Goal: Task Accomplishment & Management: Use online tool/utility

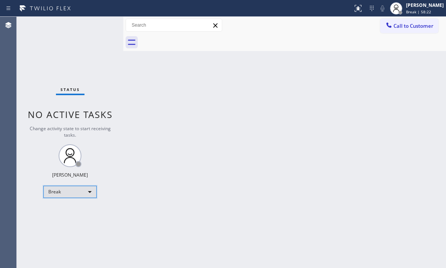
click at [86, 190] on div "Break" at bounding box center [69, 192] width 53 height 12
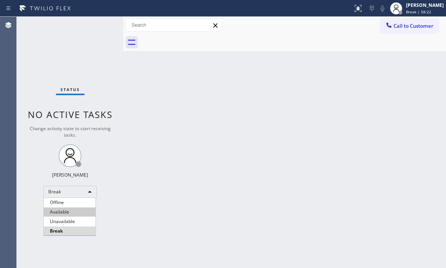
click at [65, 210] on li "Available" at bounding box center [70, 211] width 52 height 9
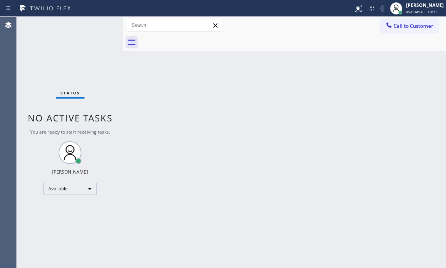
click at [273, 120] on div "Back to Dashboard Change Sender ID Customers Technicians Select a contact Outbo…" at bounding box center [284, 142] width 322 height 251
click at [100, 23] on div "Status No active tasks You are ready to start receiving tasks. [PERSON_NAME] Av…" at bounding box center [70, 142] width 106 height 251
click at [121, 98] on div "Status No active tasks You are ready to start receiving tasks. [PERSON_NAME] Av…" at bounding box center [70, 142] width 106 height 251
click at [108, 57] on div "Status No active tasks You are ready to start receiving tasks. [PERSON_NAME] Av…" at bounding box center [70, 142] width 106 height 251
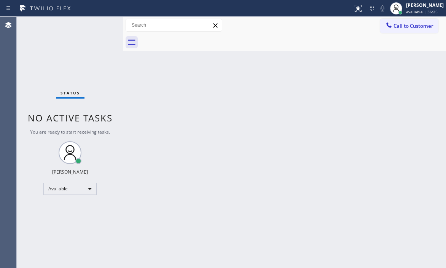
click at [262, 160] on div "Back to Dashboard Change Sender ID Customers Technicians Select a contact Outbo…" at bounding box center [284, 142] width 322 height 251
click at [302, 156] on div "Back to Dashboard Change Sender ID Customers Technicians Select a contact Outbo…" at bounding box center [284, 142] width 322 height 251
click at [118, 138] on div "Status No active tasks You are ready to start receiving tasks. [PERSON_NAME] Av…" at bounding box center [70, 142] width 106 height 251
click at [268, 151] on div "Back to Dashboard Change Sender ID Customers Technicians Select a contact Outbo…" at bounding box center [284, 142] width 322 height 251
click at [269, 149] on div "Back to Dashboard Change Sender ID Customers Technicians Select a contact Outbo…" at bounding box center [284, 142] width 322 height 251
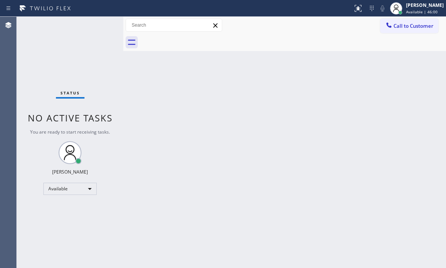
click at [269, 149] on div "Back to Dashboard Change Sender ID Customers Technicians Select a contact Outbo…" at bounding box center [284, 142] width 322 height 251
click at [268, 117] on div "Back to Dashboard Change Sender ID Customers Technicians Select a contact Outbo…" at bounding box center [284, 142] width 322 height 251
drag, startPoint x: 268, startPoint y: 117, endPoint x: 426, endPoint y: 140, distance: 159.9
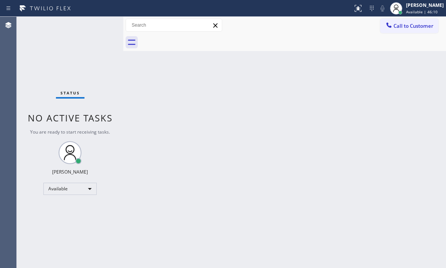
click at [270, 117] on div "Back to Dashboard Change Sender ID Customers Technicians Select a contact Outbo…" at bounding box center [284, 142] width 322 height 251
click at [221, 93] on div "Back to Dashboard Change Sender ID Customers Technicians Select a contact Outbo…" at bounding box center [284, 142] width 322 height 251
click at [132, 85] on div "Back to Dashboard Change Sender ID Customers Technicians Select a contact Outbo…" at bounding box center [284, 142] width 322 height 251
drag, startPoint x: 186, startPoint y: 115, endPoint x: 208, endPoint y: 108, distance: 23.3
click at [208, 108] on div "Back to Dashboard Change Sender ID Customers Technicians Select a contact Outbo…" at bounding box center [284, 142] width 322 height 251
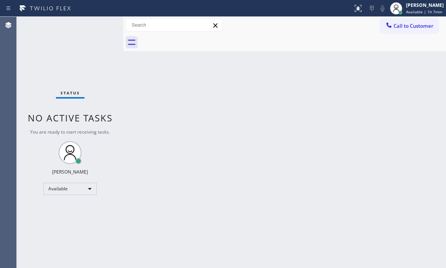
drag, startPoint x: 197, startPoint y: 130, endPoint x: 194, endPoint y: 133, distance: 4.0
click at [196, 131] on div "Back to Dashboard Change Sender ID Customers Technicians Select a contact Outbo…" at bounding box center [284, 142] width 322 height 251
click at [120, 74] on div "Status No active tasks You are ready to start receiving tasks. [PERSON_NAME] Av…" at bounding box center [70, 142] width 106 height 251
click at [112, 80] on div "Status No active tasks You are ready to start receiving tasks. [PERSON_NAME] Av…" at bounding box center [70, 142] width 106 height 251
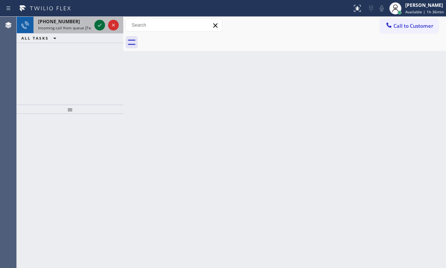
click at [100, 25] on icon at bounding box center [99, 25] width 9 height 9
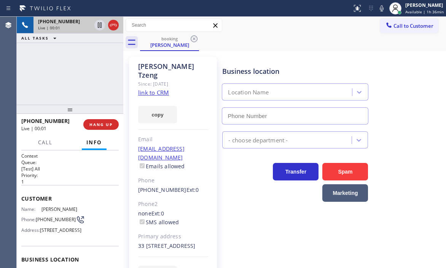
type input "[PHONE_NUMBER]"
click at [157, 89] on link "link to CRM" at bounding box center [153, 93] width 31 height 8
click at [113, 24] on icon at bounding box center [113, 25] width 9 height 9
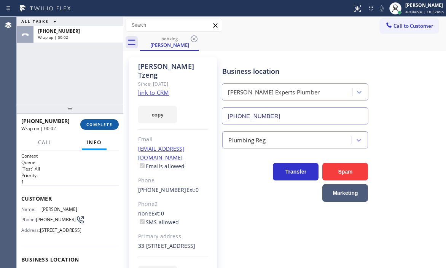
click at [93, 121] on button "COMPLETE" at bounding box center [99, 124] width 38 height 11
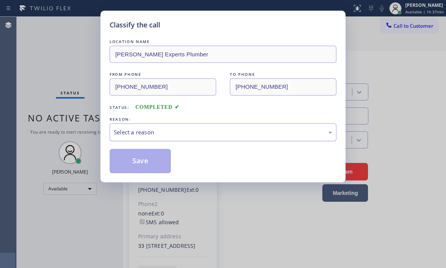
click at [215, 133] on div "Select a reason" at bounding box center [223, 132] width 218 height 9
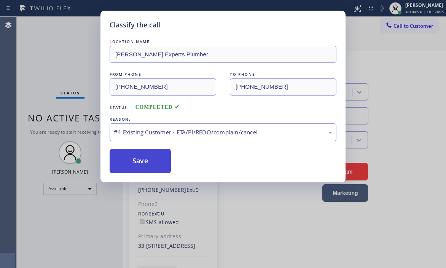
click at [149, 160] on button "Save" at bounding box center [140, 161] width 61 height 24
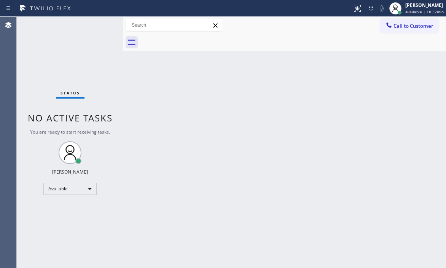
drag, startPoint x: 238, startPoint y: 109, endPoint x: 255, endPoint y: 101, distance: 18.9
click at [246, 105] on div "Back to Dashboard Change Sender ID Customers Technicians Select a contact Outbo…" at bounding box center [284, 142] width 322 height 251
click at [108, 64] on div "Status No active tasks You are ready to start receiving tasks. [PERSON_NAME] Av…" at bounding box center [70, 142] width 106 height 251
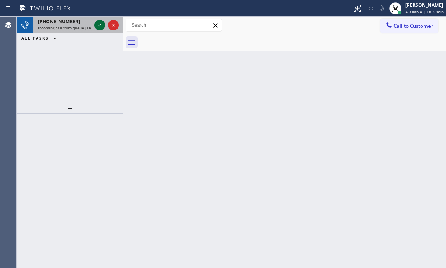
click at [101, 24] on icon at bounding box center [99, 25] width 9 height 9
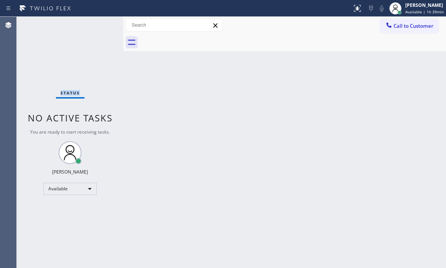
click at [101, 24] on div "Status No active tasks You are ready to start receiving tasks. [PERSON_NAME] Av…" at bounding box center [70, 142] width 106 height 251
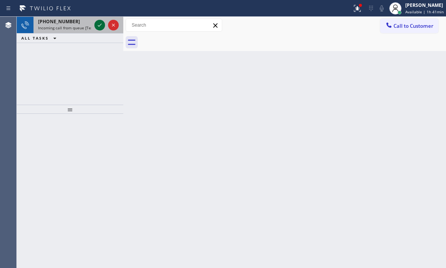
click at [97, 24] on icon at bounding box center [99, 25] width 9 height 9
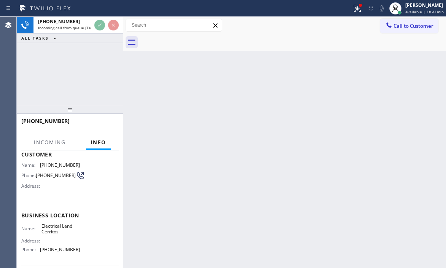
scroll to position [76, 0]
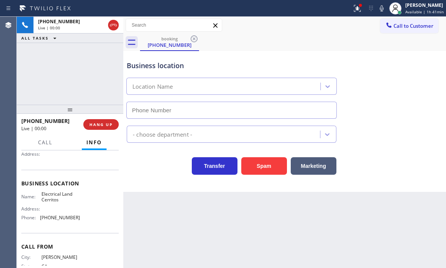
type input "[PHONE_NUMBER]"
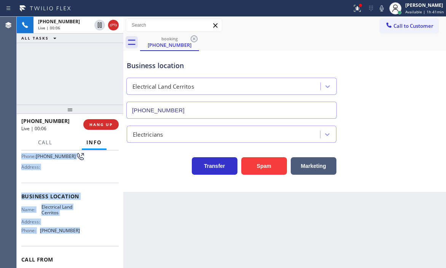
scroll to position [104, 0]
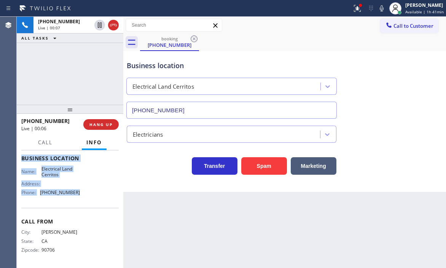
drag, startPoint x: 20, startPoint y: 196, endPoint x: 95, endPoint y: 214, distance: 76.9
click at [94, 201] on div "Context Queue: [Test] All Priority: 2 Customer Name: [PHONE_NUMBER] Phone: [PHO…" at bounding box center [70, 208] width 106 height 117
copy div "Customer Name: [PHONE_NUMBER] Phone: [PHONE_NUMBER] Address: Business location …"
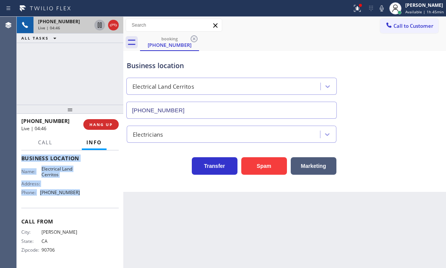
click at [98, 26] on icon at bounding box center [100, 24] width 4 height 5
click at [100, 22] on icon at bounding box center [99, 25] width 9 height 9
click at [113, 28] on icon at bounding box center [113, 25] width 9 height 9
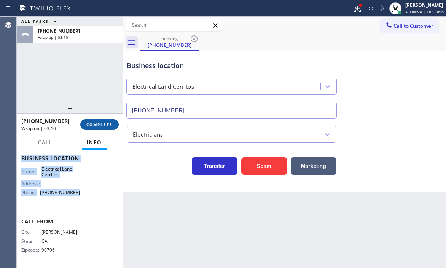
click at [95, 123] on span "COMPLETE" at bounding box center [99, 124] width 26 height 5
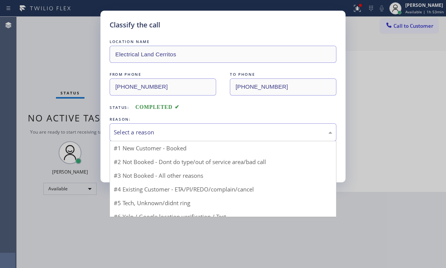
click at [194, 131] on div "Select a reason" at bounding box center [223, 132] width 218 height 9
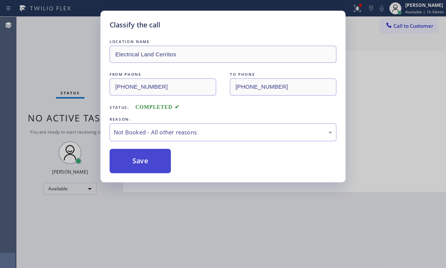
click at [125, 159] on button "Save" at bounding box center [140, 161] width 61 height 24
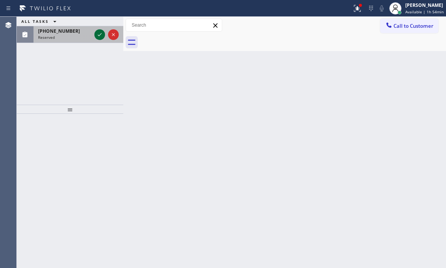
click at [99, 35] on icon at bounding box center [99, 34] width 9 height 9
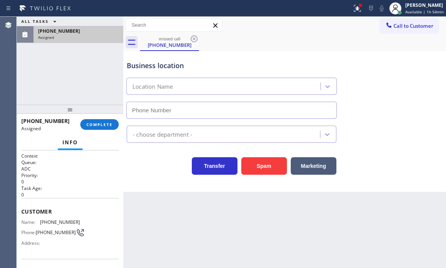
type input "[PHONE_NUMBER]"
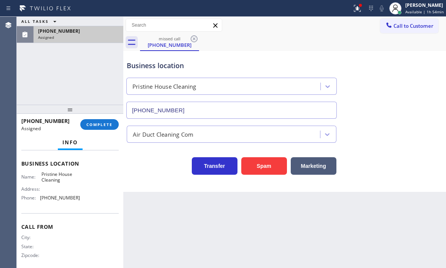
scroll to position [110, 0]
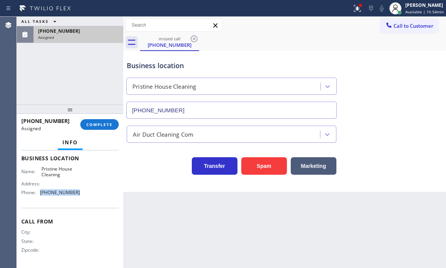
click at [39, 192] on div "Name: Pristine House Cleaning Address: Phone: [PHONE_NUMBER]" at bounding box center [69, 182] width 97 height 33
copy div "[PHONE_NUMBER]"
click at [410, 27] on span "Call to Customer" at bounding box center [413, 25] width 40 height 7
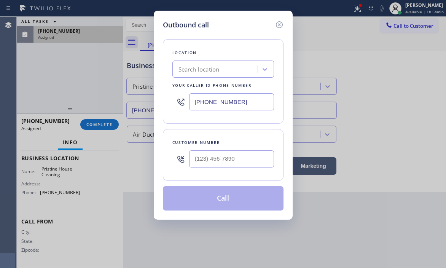
click at [249, 105] on input "[PHONE_NUMBER]" at bounding box center [231, 101] width 85 height 17
paste input "626) 548-3326"
type input "[PHONE_NUMBER]"
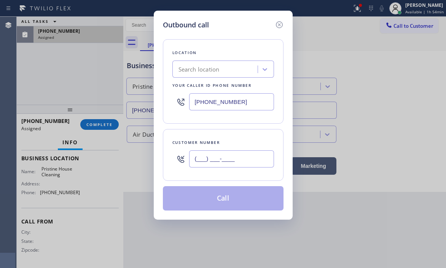
click at [224, 156] on input "(___) ___-____" at bounding box center [231, 158] width 85 height 17
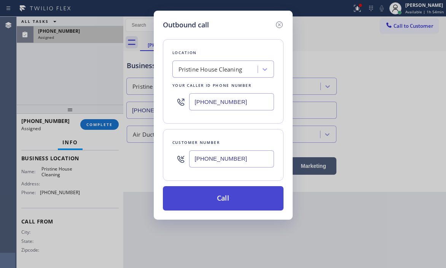
type input "[PHONE_NUMBER]"
click at [240, 196] on button "Call" at bounding box center [223, 198] width 121 height 24
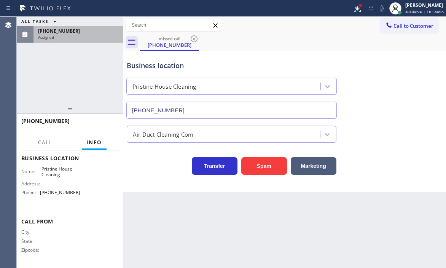
scroll to position [104, 0]
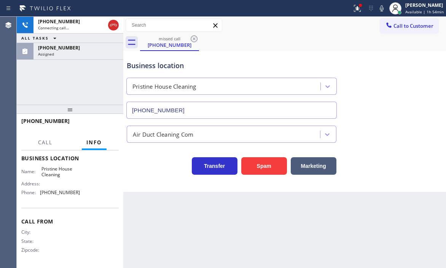
drag, startPoint x: 85, startPoint y: 52, endPoint x: 83, endPoint y: 92, distance: 40.4
click at [85, 52] on div "Assigned" at bounding box center [78, 53] width 81 height 5
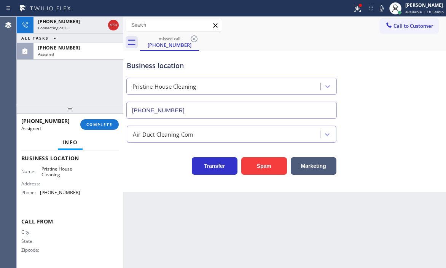
scroll to position [110, 0]
click at [95, 124] on span "COMPLETE" at bounding box center [99, 124] width 26 height 5
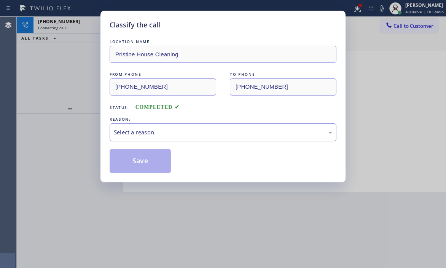
click at [175, 133] on div "Select a reason" at bounding box center [223, 132] width 218 height 9
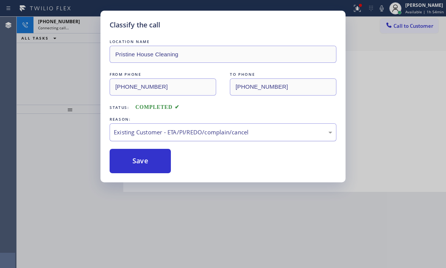
click at [160, 135] on div "Existing Customer - ETA/PI/REDO/complain/cancel" at bounding box center [223, 132] width 218 height 9
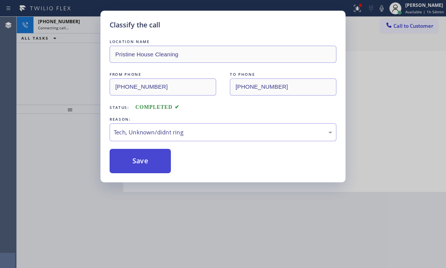
drag, startPoint x: 144, startPoint y: 162, endPoint x: 427, endPoint y: 162, distance: 282.9
click at [149, 162] on button "Save" at bounding box center [140, 161] width 61 height 24
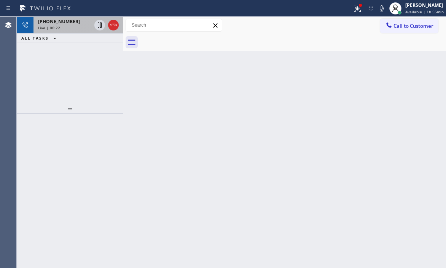
drag, startPoint x: 70, startPoint y: 28, endPoint x: 70, endPoint y: 32, distance: 4.6
click at [70, 28] on div "Live | 00:22" at bounding box center [64, 27] width 53 height 5
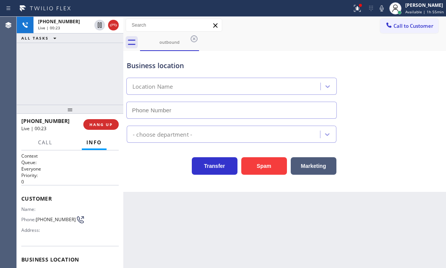
type input "[PHONE_NUMBER]"
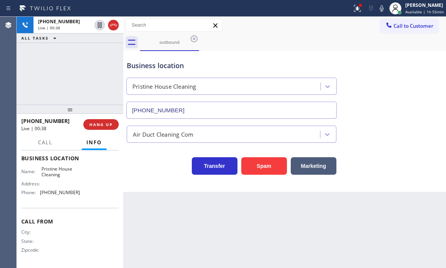
drag, startPoint x: 106, startPoint y: 125, endPoint x: 132, endPoint y: 127, distance: 26.3
click at [106, 125] on span "HANG UP" at bounding box center [100, 124] width 23 height 5
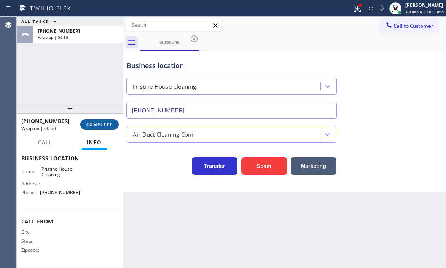
click at [98, 120] on button "COMPLETE" at bounding box center [99, 124] width 38 height 11
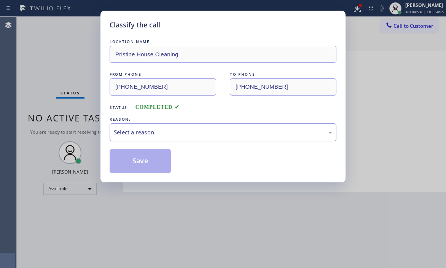
click at [222, 141] on div "LOCATION NAME Pristine House Cleaning FROM PHONE [PHONE_NUMBER] TO PHONE [PHONE…" at bounding box center [223, 105] width 227 height 135
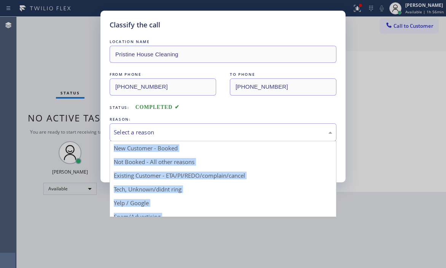
click at [166, 126] on div "Select a reason" at bounding box center [223, 132] width 227 height 18
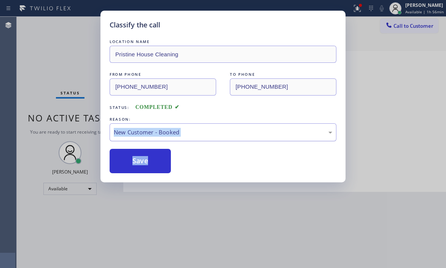
click at [199, 129] on div "New Customer - Booked" at bounding box center [223, 132] width 218 height 9
click at [170, 129] on div "Not Booked - All other reasons" at bounding box center [223, 132] width 218 height 9
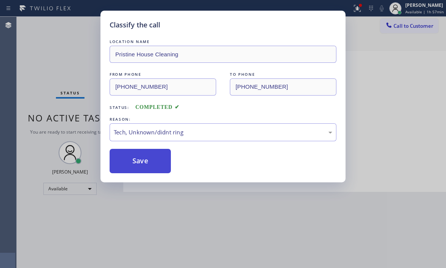
click at [141, 156] on button "Save" at bounding box center [140, 161] width 61 height 24
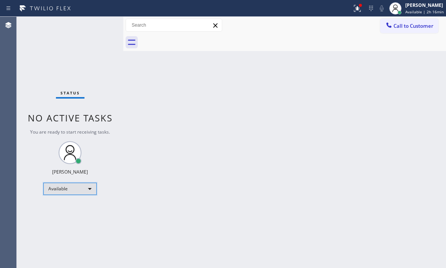
click at [88, 186] on div "Available" at bounding box center [69, 189] width 53 height 12
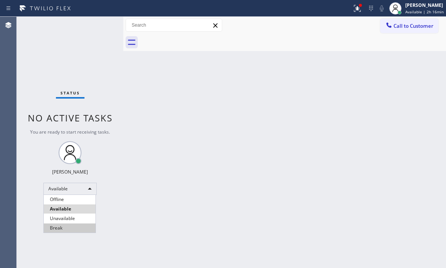
click at [65, 225] on li "Break" at bounding box center [70, 227] width 52 height 9
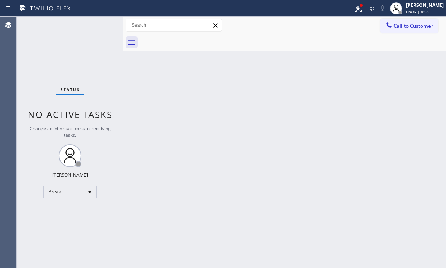
click at [77, 70] on div "Status No active tasks Change activity state to start receiving tasks. [PERSON_…" at bounding box center [70, 142] width 106 height 251
click at [353, 13] on button at bounding box center [357, 8] width 17 height 17
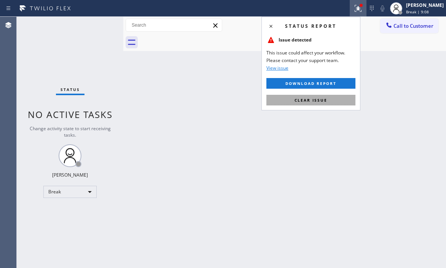
click at [319, 102] on span "Clear issue" at bounding box center [310, 99] width 33 height 5
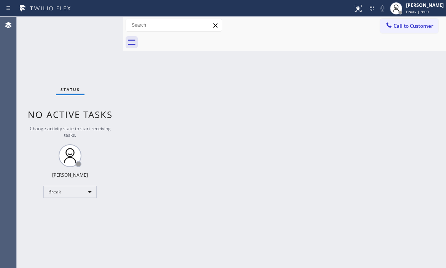
click at [241, 152] on div "Back to Dashboard Change Sender ID Customers Technicians Select a contact Outbo…" at bounding box center [284, 142] width 322 height 251
click at [406, 10] on span "Break | 9:11" at bounding box center [417, 11] width 23 height 5
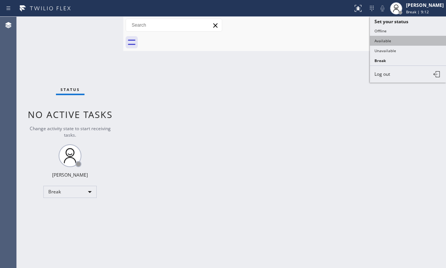
click at [386, 39] on button "Available" at bounding box center [408, 41] width 76 height 10
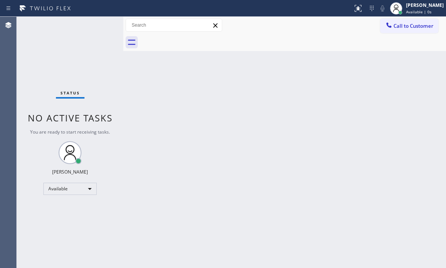
click at [190, 97] on div "Back to Dashboard Change Sender ID Customers Technicians Select a contact Outbo…" at bounding box center [284, 142] width 322 height 251
click at [189, 103] on div "Back to Dashboard Change Sender ID Customers Technicians Select a contact Outbo…" at bounding box center [284, 142] width 322 height 251
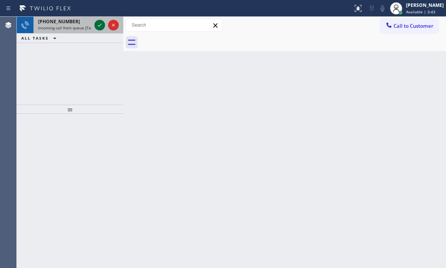
click at [103, 26] on icon at bounding box center [99, 25] width 9 height 9
click at [100, 22] on icon at bounding box center [99, 25] width 9 height 9
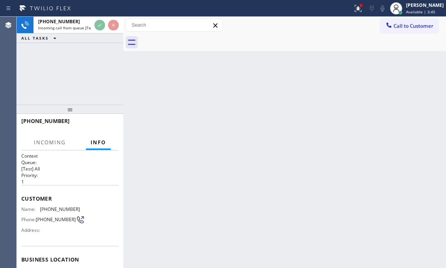
drag, startPoint x: 102, startPoint y: 39, endPoint x: 102, endPoint y: 43, distance: 3.9
click at [104, 40] on div "ALL TASKS ALL TASKS ACTIVE TASKS TASKS IN WRAP UP" at bounding box center [70, 38] width 106 height 10
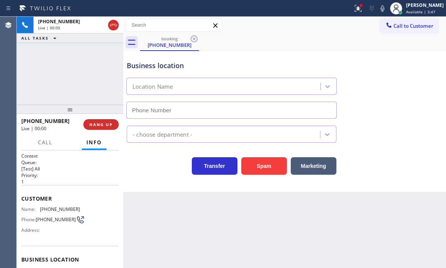
type input "[PHONE_NUMBER]"
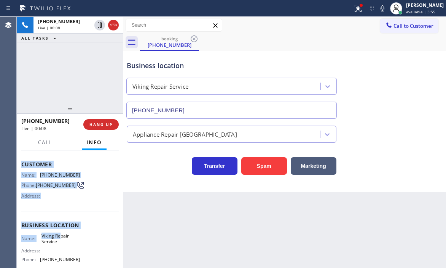
scroll to position [76, 0]
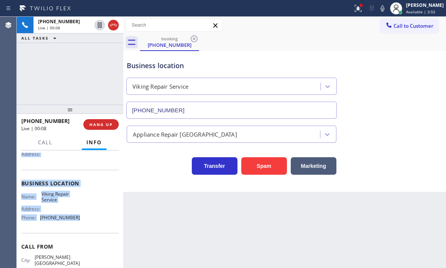
drag, startPoint x: 19, startPoint y: 194, endPoint x: 76, endPoint y: 222, distance: 63.6
click at [76, 223] on div "Context Queue: [Test] All Priority: 1 Customer Name: [PHONE_NUMBER] Phone: [PHO…" at bounding box center [70, 208] width 106 height 117
copy div "Customer Name: [PHONE_NUMBER] Phone: [PHONE_NUMBER] Address: Business location …"
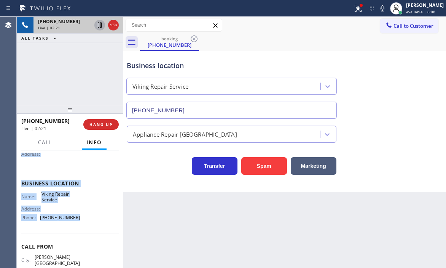
click at [100, 27] on icon at bounding box center [99, 25] width 9 height 9
click at [102, 25] on icon at bounding box center [99, 25] width 9 height 9
click at [113, 26] on icon at bounding box center [113, 25] width 9 height 9
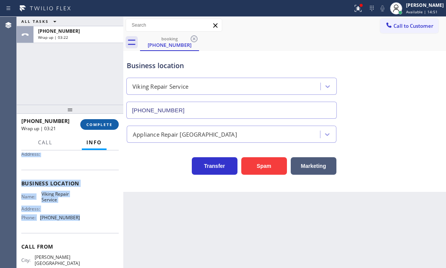
click at [103, 124] on span "COMPLETE" at bounding box center [99, 124] width 26 height 5
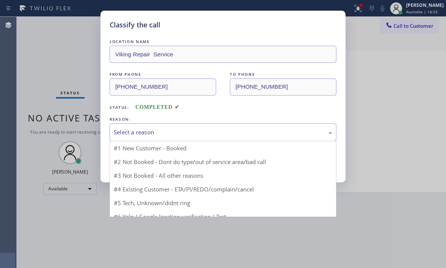
drag, startPoint x: 165, startPoint y: 127, endPoint x: 162, endPoint y: 129, distance: 3.9
click at [165, 128] on div "Select a reason" at bounding box center [223, 132] width 218 height 9
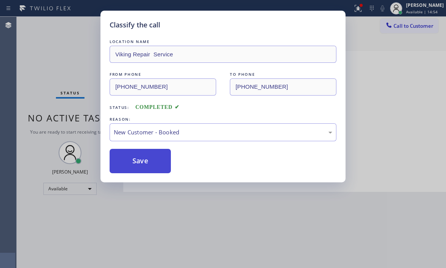
click at [129, 149] on button "Save" at bounding box center [140, 161] width 61 height 24
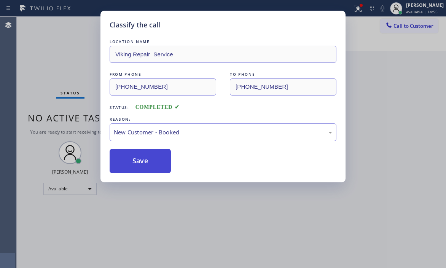
click at [130, 150] on button "Save" at bounding box center [140, 161] width 61 height 24
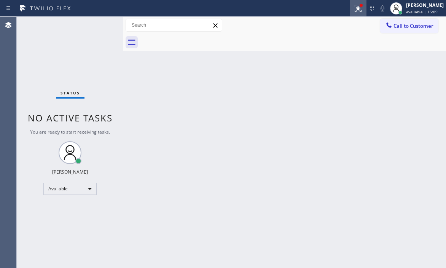
click at [353, 8] on icon at bounding box center [357, 8] width 9 height 9
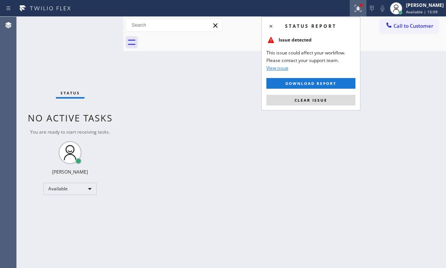
drag, startPoint x: 326, startPoint y: 100, endPoint x: 425, endPoint y: 76, distance: 102.1
click at [326, 99] on span "Clear issue" at bounding box center [310, 99] width 33 height 5
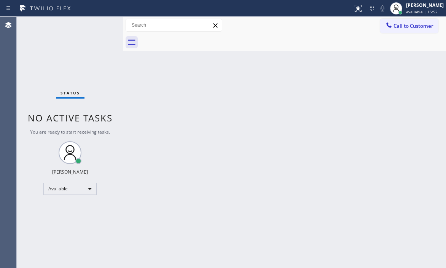
drag, startPoint x: 219, startPoint y: 145, endPoint x: 312, endPoint y: 140, distance: 93.3
click at [220, 144] on div "Back to Dashboard Change Sender ID Customers Technicians Select a contact Outbo…" at bounding box center [284, 142] width 322 height 251
drag, startPoint x: 186, startPoint y: 89, endPoint x: 243, endPoint y: 100, distance: 58.8
click at [186, 89] on div "Back to Dashboard Change Sender ID Customers Technicians Select a contact Outbo…" at bounding box center [284, 142] width 322 height 251
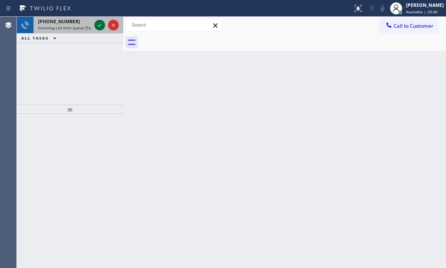
click at [98, 25] on icon at bounding box center [99, 25] width 9 height 9
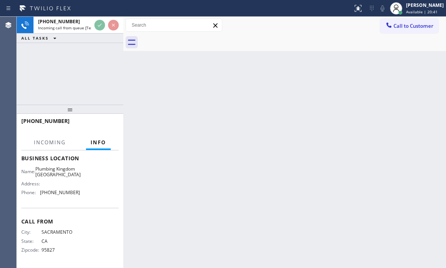
scroll to position [110, 0]
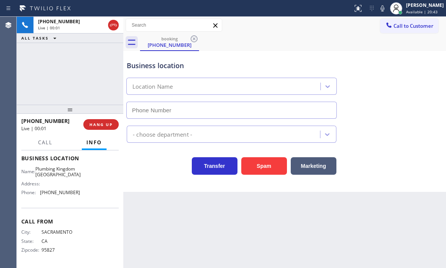
type input "[PHONE_NUMBER]"
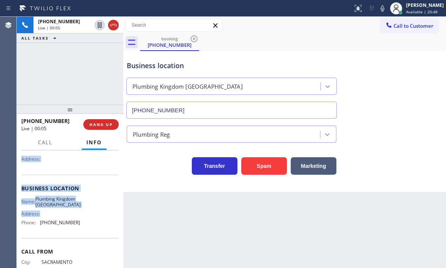
scroll to position [71, 0]
drag, startPoint x: 22, startPoint y: 164, endPoint x: 86, endPoint y: 228, distance: 91.1
click at [86, 228] on div "Context Queue: [Test] All Priority: 1 Customer Name: [PHONE_NUMBER] Phone: [PHO…" at bounding box center [69, 188] width 97 height 214
copy div "Customer Name: [PHONE_NUMBER] Phone: [PHONE_NUMBER] Address: Business location …"
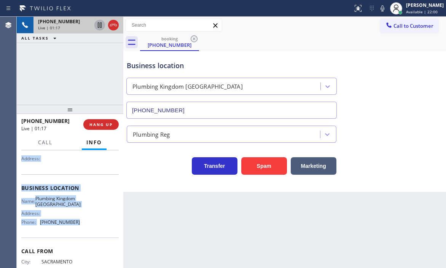
click at [98, 27] on icon at bounding box center [99, 25] width 9 height 9
click at [101, 26] on icon at bounding box center [99, 24] width 5 height 5
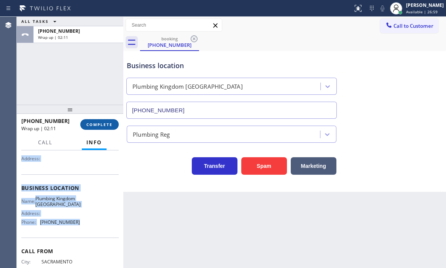
click at [105, 125] on span "COMPLETE" at bounding box center [99, 124] width 26 height 5
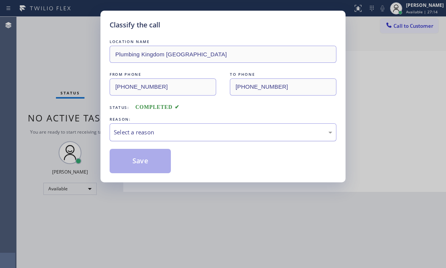
click at [182, 135] on div "Select a reason" at bounding box center [223, 132] width 218 height 9
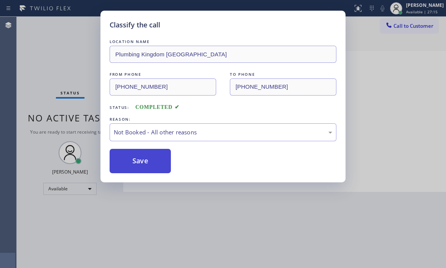
drag, startPoint x: 152, startPoint y: 162, endPoint x: 140, endPoint y: 160, distance: 12.5
click at [139, 160] on button "Save" at bounding box center [140, 161] width 61 height 24
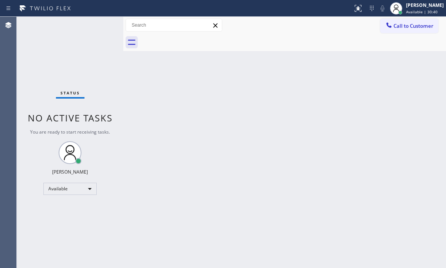
drag, startPoint x: 345, startPoint y: 125, endPoint x: 445, endPoint y: 146, distance: 102.6
click at [345, 125] on div "Back to Dashboard Change Sender ID Customers Technicians Select a contact Outbo…" at bounding box center [284, 142] width 322 height 251
click at [346, 95] on div "Back to Dashboard Change Sender ID Customers Technicians Select a contact Outbo…" at bounding box center [284, 142] width 322 height 251
click at [100, 28] on div "Status No active tasks You are ready to start receiving tasks. [PERSON_NAME] Av…" at bounding box center [70, 142] width 106 height 251
click at [100, 27] on div "Status No active tasks You are ready to start receiving tasks. [PERSON_NAME] Av…" at bounding box center [70, 142] width 106 height 251
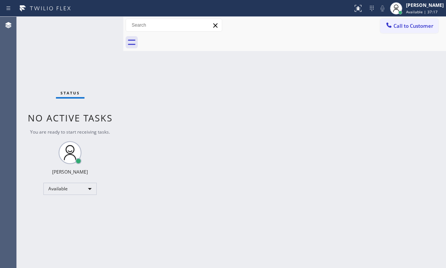
click at [114, 120] on div "Status No active tasks You are ready to start receiving tasks. [PERSON_NAME] Av…" at bounding box center [70, 142] width 106 height 251
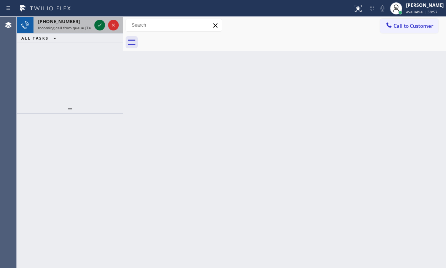
click at [97, 22] on icon at bounding box center [99, 25] width 9 height 9
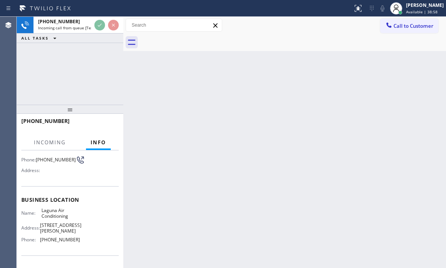
scroll to position [110, 0]
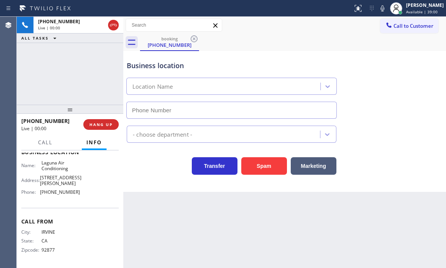
type input "[PHONE_NUMBER]"
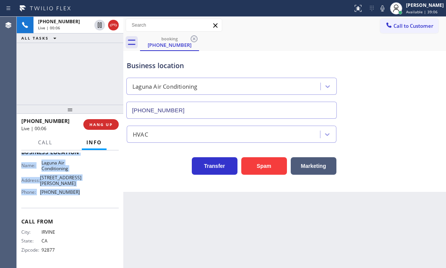
drag, startPoint x: 19, startPoint y: 197, endPoint x: 97, endPoint y: 194, distance: 78.8
click at [97, 194] on div "Context Queue: [Test] All Priority: 2 Customer Name: [PHONE_NUMBER] Phone: [PHO…" at bounding box center [70, 208] width 106 height 117
copy div "Customer Name: [PHONE_NUMBER] Phone: [PHONE_NUMBER] Address: Business location …"
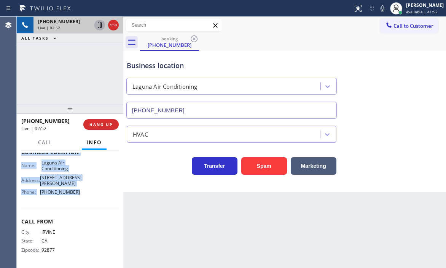
click at [100, 27] on icon at bounding box center [100, 24] width 4 height 5
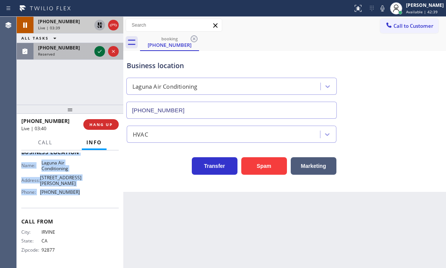
click at [100, 53] on icon at bounding box center [99, 51] width 9 height 9
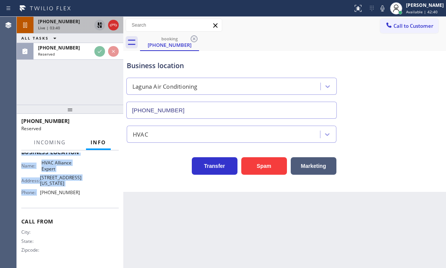
scroll to position [128, 0]
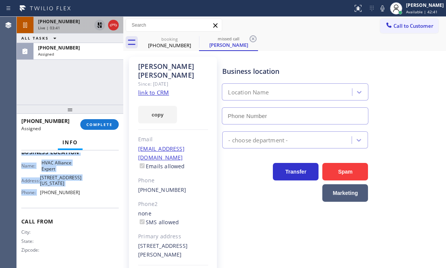
type input "[PHONE_NUMBER]"
click at [100, 24] on icon at bounding box center [99, 25] width 9 height 9
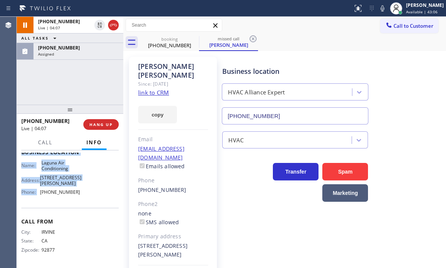
scroll to position [110, 0]
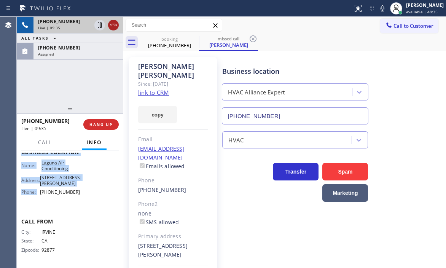
click at [114, 25] on icon at bounding box center [113, 25] width 7 height 2
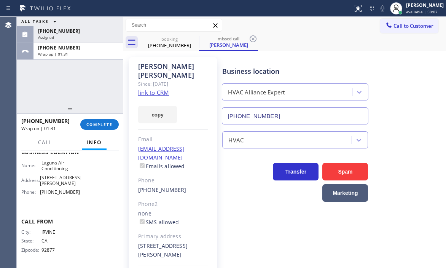
click at [87, 60] on div "ALL TASKS ALL TASKS ACTIVE TASKS TASKS IN WRAP UP [PHONE_NUMBER] Assigned [PHON…" at bounding box center [70, 61] width 106 height 88
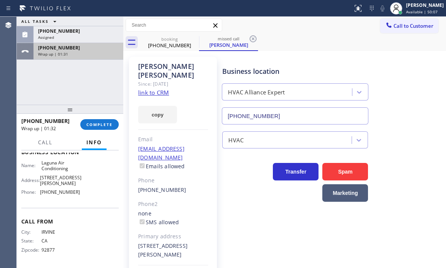
drag, startPoint x: 97, startPoint y: 52, endPoint x: 103, endPoint y: 78, distance: 26.6
click at [97, 52] on div "Wrap up | 01:31" at bounding box center [78, 53] width 81 height 5
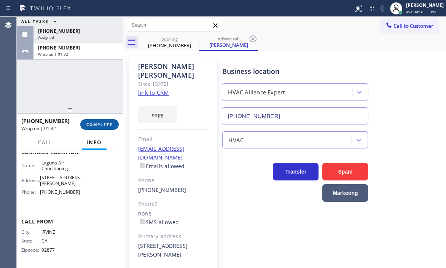
drag, startPoint x: 96, startPoint y: 126, endPoint x: 106, endPoint y: 127, distance: 10.4
click at [99, 126] on span "COMPLETE" at bounding box center [99, 124] width 26 height 5
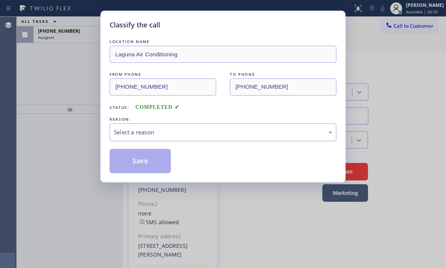
drag, startPoint x: 198, startPoint y: 132, endPoint x: 198, endPoint y: 138, distance: 6.5
click at [198, 133] on div "Select a reason" at bounding box center [223, 132] width 218 height 9
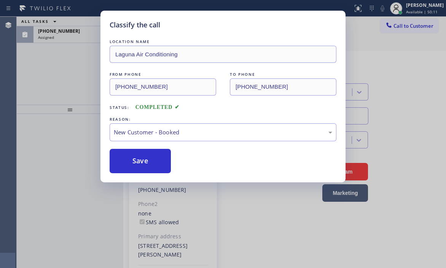
drag, startPoint x: 123, startPoint y: 159, endPoint x: 202, endPoint y: 122, distance: 87.5
click at [124, 159] on button "Save" at bounding box center [140, 161] width 61 height 24
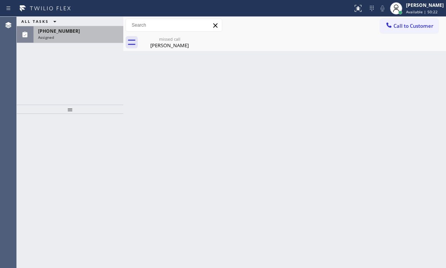
click at [96, 37] on div "Assigned" at bounding box center [78, 37] width 81 height 5
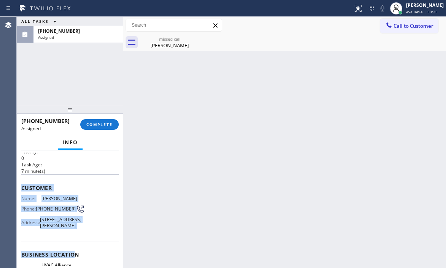
scroll to position [114, 0]
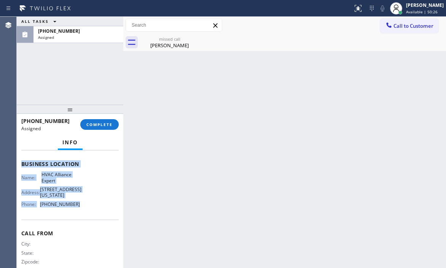
drag, startPoint x: 19, startPoint y: 210, endPoint x: 78, endPoint y: 224, distance: 60.2
click at [78, 224] on div "Context Queue: HVAC Priority: 0 Task Age: [DEMOGRAPHIC_DATA] minute(s) Customer…" at bounding box center [70, 208] width 106 height 117
copy div "Customer Name: [PERSON_NAME] Phone: [PHONE_NUMBER] Address: [STREET_ADDRESS][PE…"
click at [108, 127] on button "COMPLETE" at bounding box center [99, 124] width 38 height 11
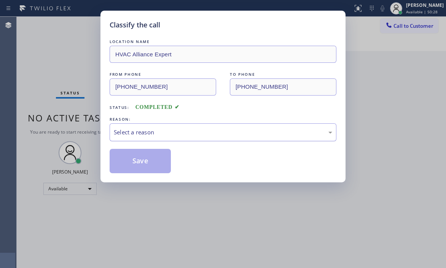
click at [205, 138] on div "Select a reason" at bounding box center [223, 132] width 227 height 18
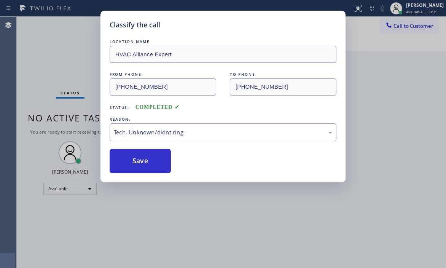
drag, startPoint x: 135, startPoint y: 190, endPoint x: 138, endPoint y: 177, distance: 13.2
drag, startPoint x: 142, startPoint y: 160, endPoint x: 201, endPoint y: 150, distance: 59.5
click at [165, 157] on button "Save" at bounding box center [140, 161] width 61 height 24
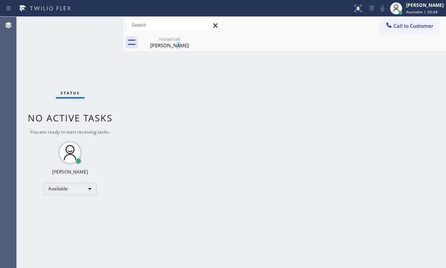
click at [171, 45] on div "[PERSON_NAME]" at bounding box center [169, 45] width 57 height 7
click at [319, 121] on div "Back to Dashboard Change Sender ID Customers Technicians Select a contact Outbo…" at bounding box center [284, 142] width 322 height 251
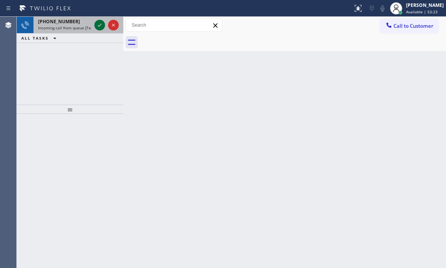
click at [97, 21] on icon at bounding box center [99, 25] width 9 height 9
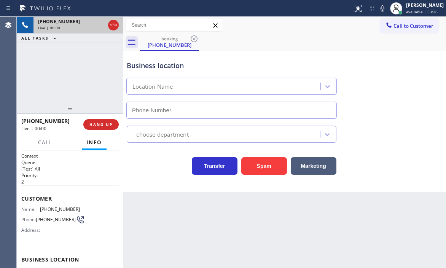
type input "[PHONE_NUMBER]"
click at [388, 239] on div "Back to Dashboard Change Sender ID Customers Technicians Select a contact Outbo…" at bounding box center [284, 142] width 322 height 251
click at [375, 72] on div "Business location [GEOGRAPHIC_DATA] Heating and Air Conditioning [PHONE_NUMBER]" at bounding box center [284, 84] width 319 height 69
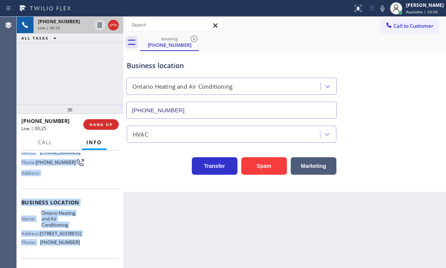
scroll to position [76, 0]
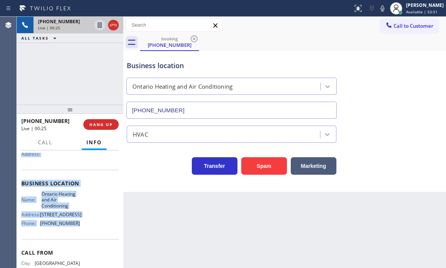
drag, startPoint x: 21, startPoint y: 197, endPoint x: 83, endPoint y: 233, distance: 71.9
click at [83, 233] on div "Context Queue: [Test] All Priority: 2 Customer Name: [PHONE_NUMBER] Phone: [PHO…" at bounding box center [70, 208] width 106 height 117
copy div "Customer Name: [PHONE_NUMBER] Phone: [PHONE_NUMBER] Address: Business location …"
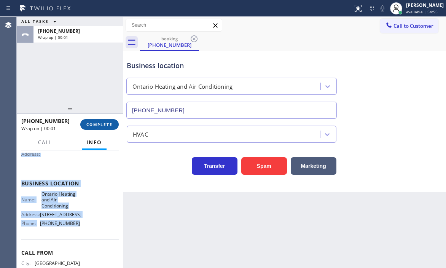
click at [102, 126] on span "COMPLETE" at bounding box center [99, 124] width 26 height 5
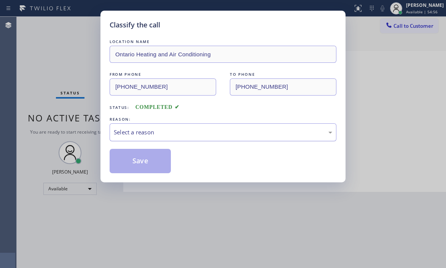
click at [211, 128] on div "Select a reason" at bounding box center [223, 132] width 218 height 9
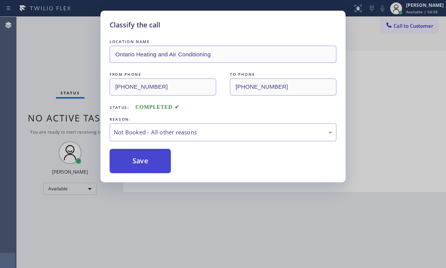
click at [139, 158] on button "Save" at bounding box center [140, 161] width 61 height 24
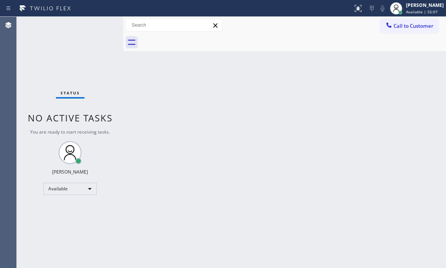
click at [241, 134] on div "Back to Dashboard Change Sender ID Customers Technicians Select a contact Outbo…" at bounding box center [284, 142] width 322 height 251
click at [202, 113] on div "Back to Dashboard Change Sender ID Customers Technicians Select a contact Outbo…" at bounding box center [284, 142] width 322 height 251
click at [174, 155] on div "Back to Dashboard Change Sender ID Customers Technicians Select a contact Outbo…" at bounding box center [284, 142] width 322 height 251
click at [67, 46] on div "Status No active tasks You are ready to start receiving tasks. [PERSON_NAME] Av…" at bounding box center [70, 142] width 106 height 251
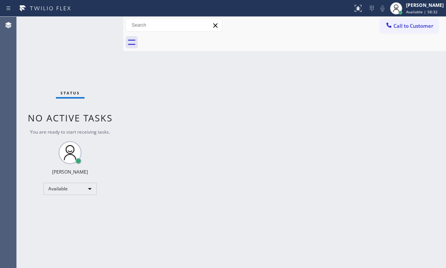
click at [366, 61] on div "Back to Dashboard Change Sender ID Customers Technicians Select a contact Outbo…" at bounding box center [284, 142] width 322 height 251
click at [300, 121] on div "Back to Dashboard Change Sender ID Customers Technicians Select a contact Outbo…" at bounding box center [284, 142] width 322 height 251
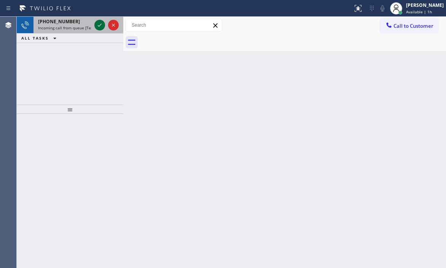
click at [98, 23] on icon at bounding box center [99, 25] width 9 height 9
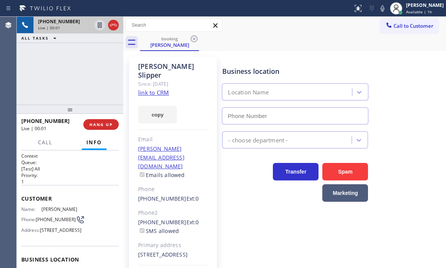
type input "[PHONE_NUMBER]"
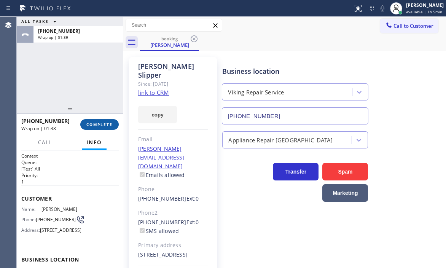
click at [90, 127] on button "COMPLETE" at bounding box center [99, 124] width 38 height 11
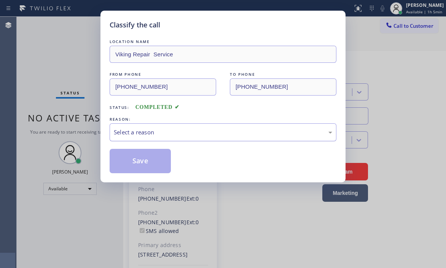
drag, startPoint x: 202, startPoint y: 134, endPoint x: 202, endPoint y: 140, distance: 5.7
click at [202, 134] on div "Select a reason" at bounding box center [223, 132] width 218 height 9
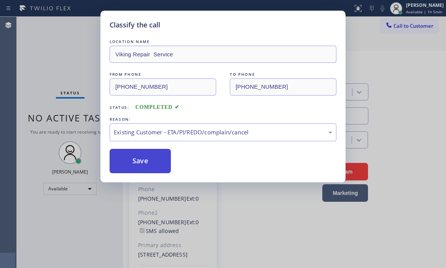
drag, startPoint x: 134, startPoint y: 160, endPoint x: 160, endPoint y: 153, distance: 27.2
click at [135, 160] on button "Save" at bounding box center [140, 161] width 61 height 24
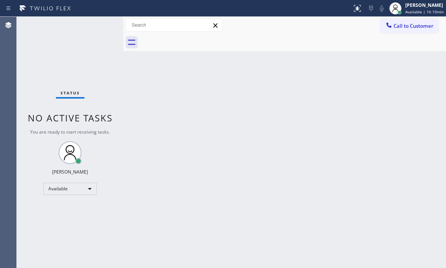
click at [105, 93] on div "Status No active tasks You are ready to start receiving tasks. [PERSON_NAME] Av…" at bounding box center [70, 142] width 106 height 251
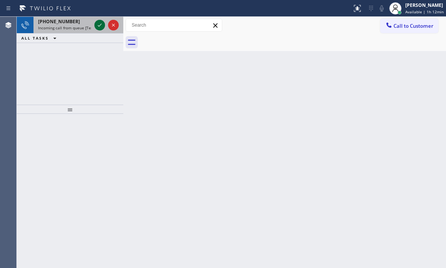
click at [96, 25] on icon at bounding box center [99, 25] width 9 height 9
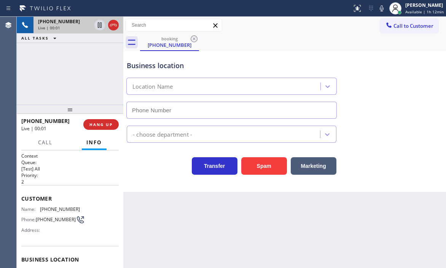
scroll to position [104, 0]
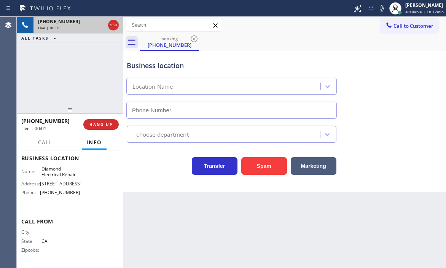
type input "[PHONE_NUMBER]"
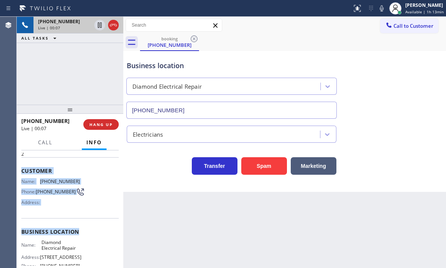
scroll to position [66, 0]
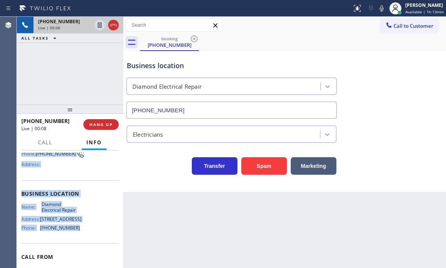
drag, startPoint x: 22, startPoint y: 168, endPoint x: 95, endPoint y: 229, distance: 95.3
click at [87, 229] on div "Context Queue: [Test] All Priority: 2 Customer Name: [PHONE_NUMBER] Phone: [PHO…" at bounding box center [69, 194] width 97 height 214
copy div "Customer Name: [PHONE_NUMBER] Phone: [PHONE_NUMBER] Address: Business location …"
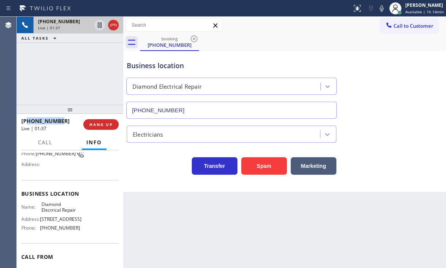
drag, startPoint x: 63, startPoint y: 121, endPoint x: 29, endPoint y: 120, distance: 34.2
click at [29, 120] on div "[PHONE_NUMBER]" at bounding box center [49, 120] width 57 height 7
copy span "2132631839"
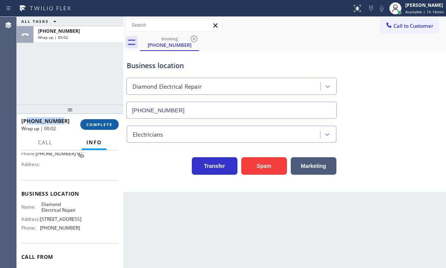
click at [103, 121] on button "COMPLETE" at bounding box center [99, 124] width 38 height 11
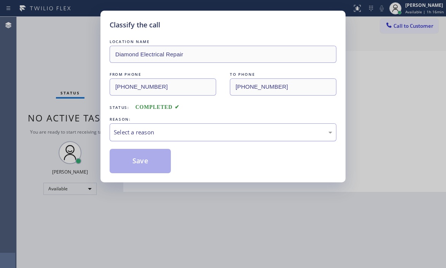
click at [204, 137] on div "Select a reason" at bounding box center [223, 132] width 227 height 18
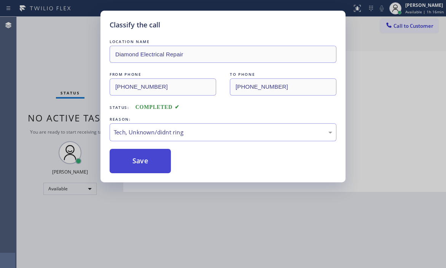
drag, startPoint x: 146, startPoint y: 156, endPoint x: 155, endPoint y: 158, distance: 9.4
click at [146, 155] on button "Save" at bounding box center [140, 161] width 61 height 24
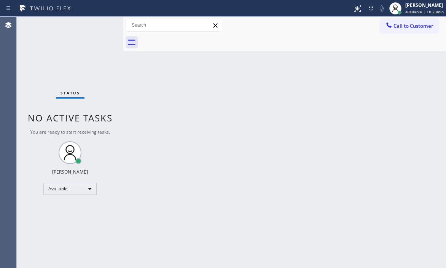
click at [128, 63] on div "Back to Dashboard Change Sender ID Customers Technicians Select a contact Outbo…" at bounding box center [284, 142] width 322 height 251
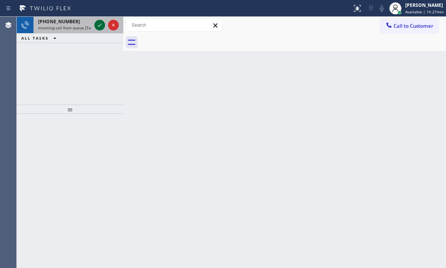
click at [100, 27] on icon at bounding box center [99, 25] width 9 height 9
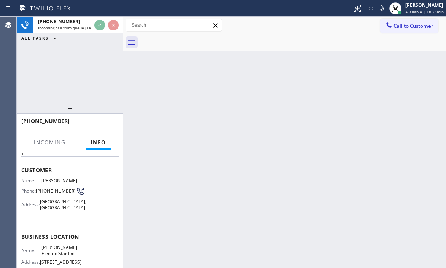
scroll to position [76, 0]
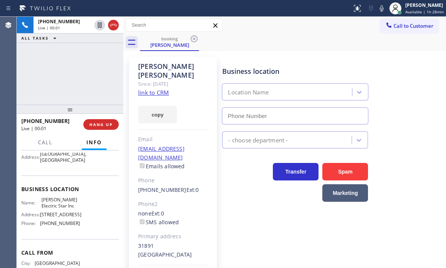
type input "[PHONE_NUMBER]"
drag, startPoint x: 162, startPoint y: 85, endPoint x: 159, endPoint y: 82, distance: 4.3
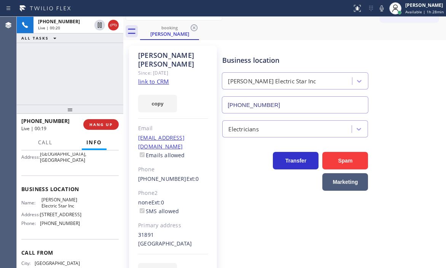
scroll to position [21, 0]
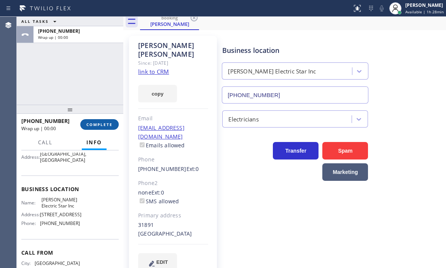
click at [104, 124] on span "COMPLETE" at bounding box center [99, 124] width 26 height 5
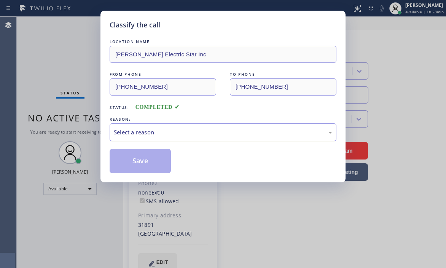
click at [154, 130] on div "Select a reason" at bounding box center [223, 132] width 218 height 9
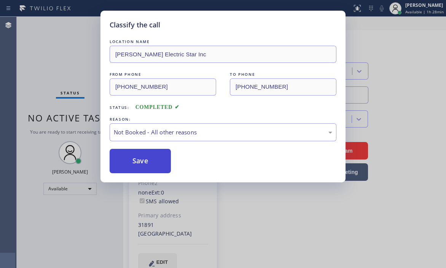
click at [126, 160] on button "Save" at bounding box center [140, 161] width 61 height 24
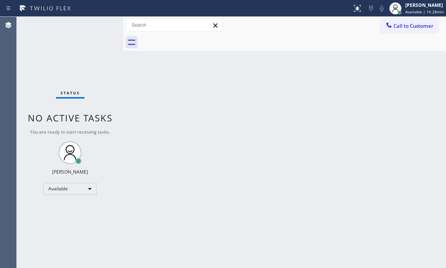
drag, startPoint x: 331, startPoint y: 130, endPoint x: 335, endPoint y: 130, distance: 3.8
click at [331, 129] on div "Back to Dashboard Change Sender ID Customers Technicians Select a contact Outbo…" at bounding box center [284, 142] width 322 height 251
click at [224, 170] on div "Back to Dashboard Change Sender ID Customers Technicians Select a contact Outbo…" at bounding box center [284, 142] width 322 height 251
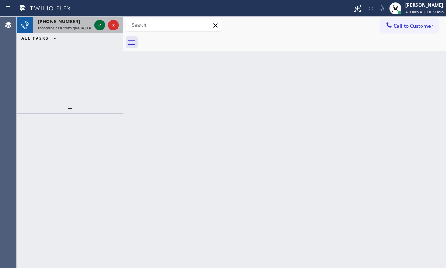
click at [102, 25] on div at bounding box center [106, 25] width 27 height 17
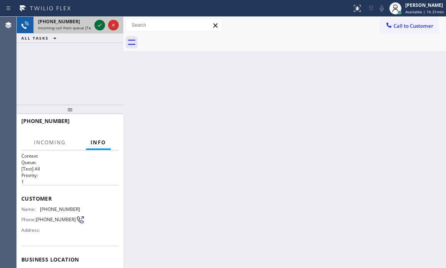
click at [100, 24] on icon at bounding box center [99, 25] width 9 height 9
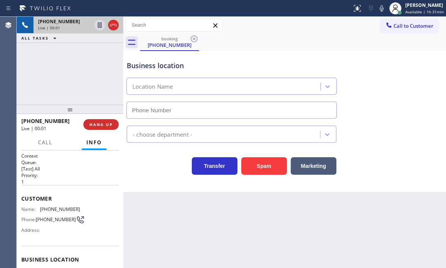
type input "[PHONE_NUMBER]"
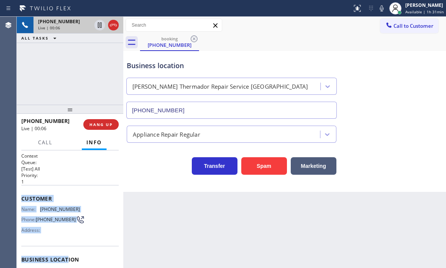
scroll to position [76, 0]
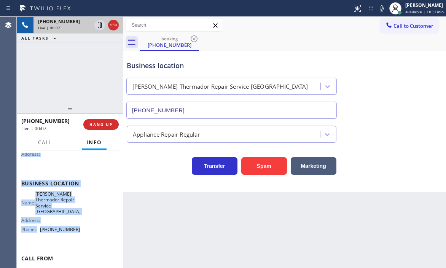
drag, startPoint x: 18, startPoint y: 194, endPoint x: 76, endPoint y: 239, distance: 74.2
click at [76, 240] on div "Context Queue: [Test] All Priority: 1 Customer Name: [PHONE_NUMBER] Phone: [PHO…" at bounding box center [70, 208] width 106 height 117
copy div "Customer Name: [PHONE_NUMBER] Phone: [PHONE_NUMBER] Address: Business location …"
click at [105, 125] on span "HANG UP" at bounding box center [100, 124] width 23 height 5
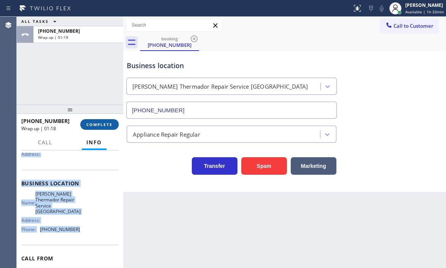
click at [102, 127] on span "COMPLETE" at bounding box center [99, 124] width 26 height 5
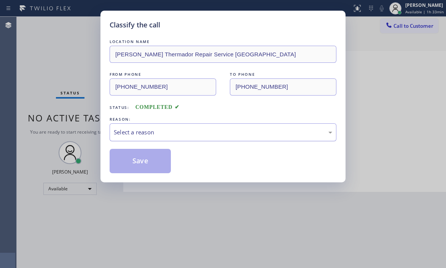
click at [202, 130] on div "Select a reason" at bounding box center [223, 132] width 218 height 9
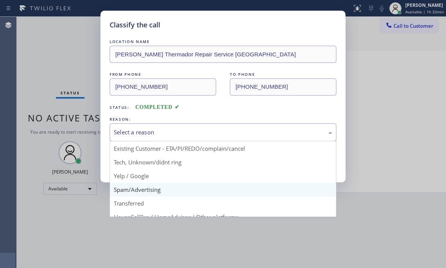
scroll to position [10, 0]
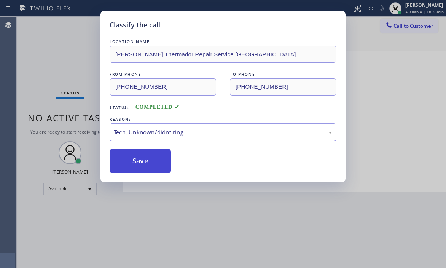
drag, startPoint x: 147, startPoint y: 163, endPoint x: 163, endPoint y: 168, distance: 16.7
click at [149, 163] on button "Save" at bounding box center [140, 161] width 61 height 24
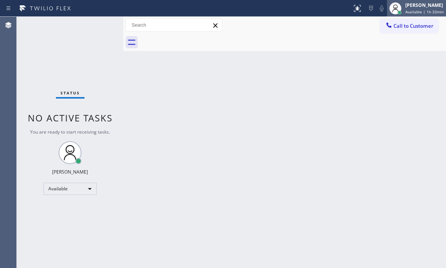
click at [411, 8] on div "[PERSON_NAME]" at bounding box center [424, 5] width 38 height 6
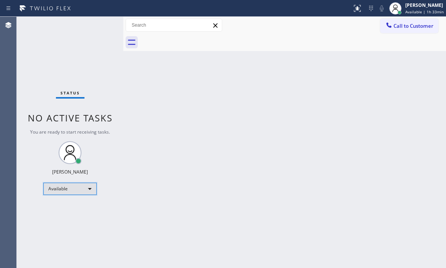
click at [89, 190] on div "Available" at bounding box center [69, 189] width 53 height 12
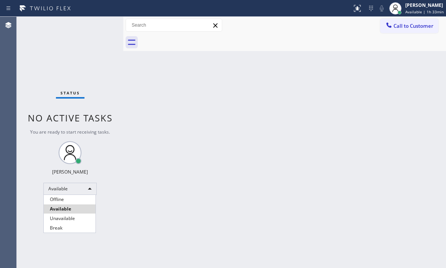
drag, startPoint x: 64, startPoint y: 198, endPoint x: 123, endPoint y: 198, distance: 59.7
click at [64, 198] on li "Offline" at bounding box center [70, 199] width 52 height 9
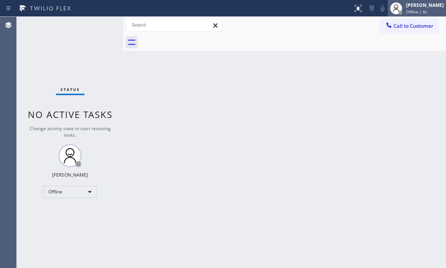
click at [410, 8] on div "[PERSON_NAME]" at bounding box center [425, 5] width 38 height 6
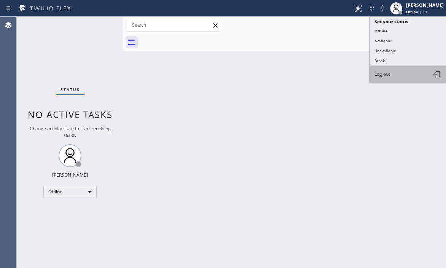
click at [387, 77] on span "Log out" at bounding box center [382, 74] width 16 height 6
